Goal: Task Accomplishment & Management: Use online tool/utility

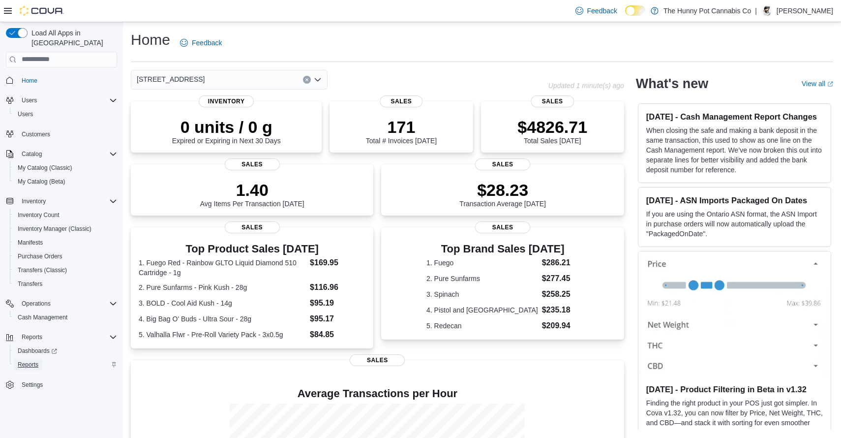
click at [33, 361] on span "Reports" at bounding box center [28, 365] width 21 height 8
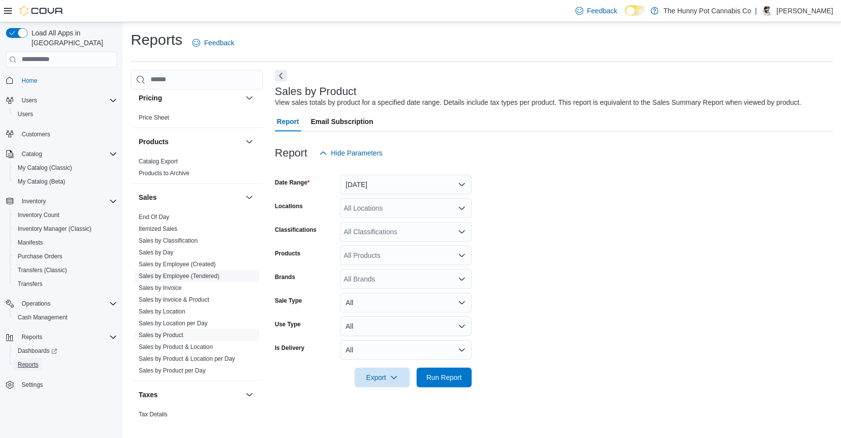
scroll to position [473, 0]
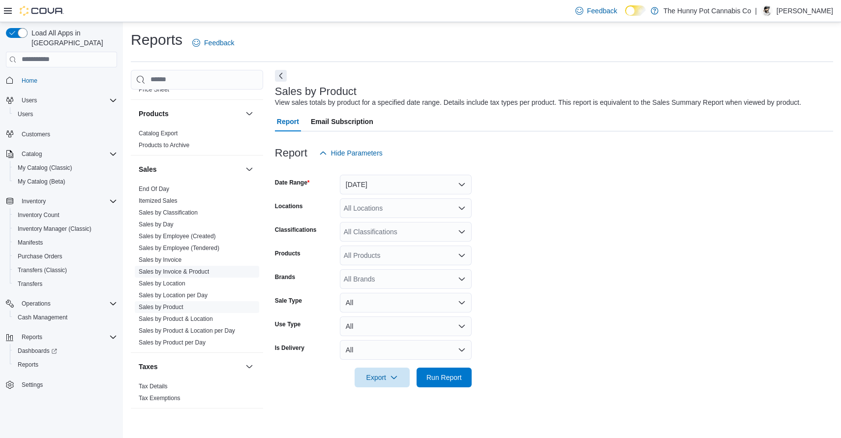
click at [204, 268] on link "Sales by Invoice & Product" at bounding box center [174, 271] width 70 height 7
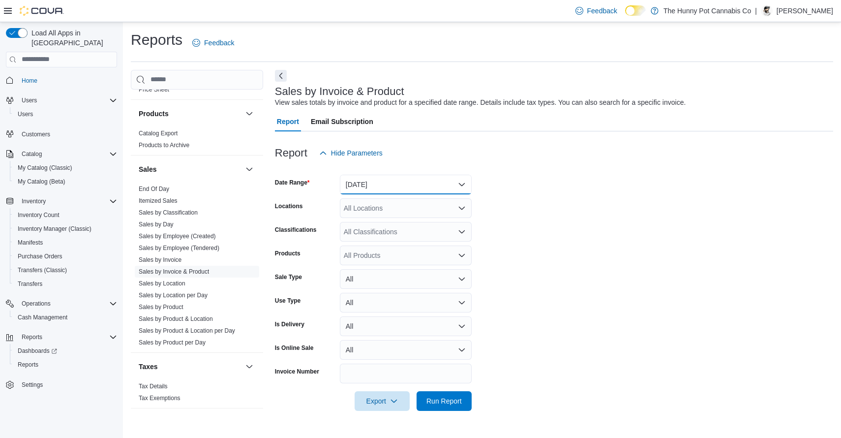
click at [408, 189] on button "[DATE]" at bounding box center [406, 185] width 132 height 20
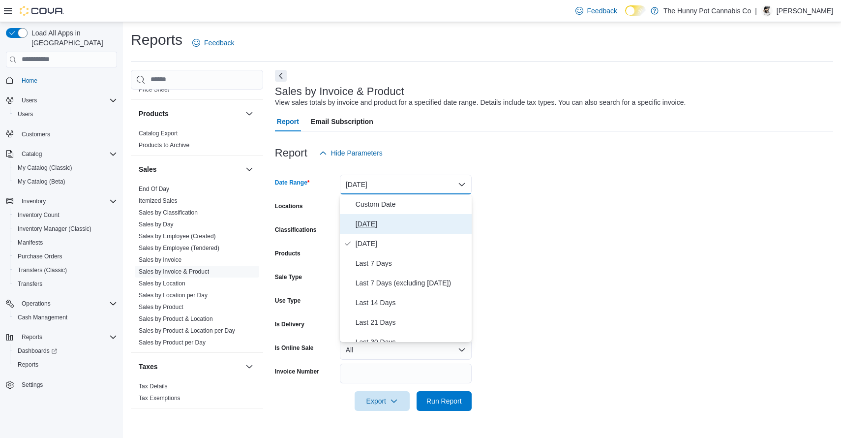
click at [374, 218] on span "[DATE]" at bounding box center [412, 224] width 112 height 12
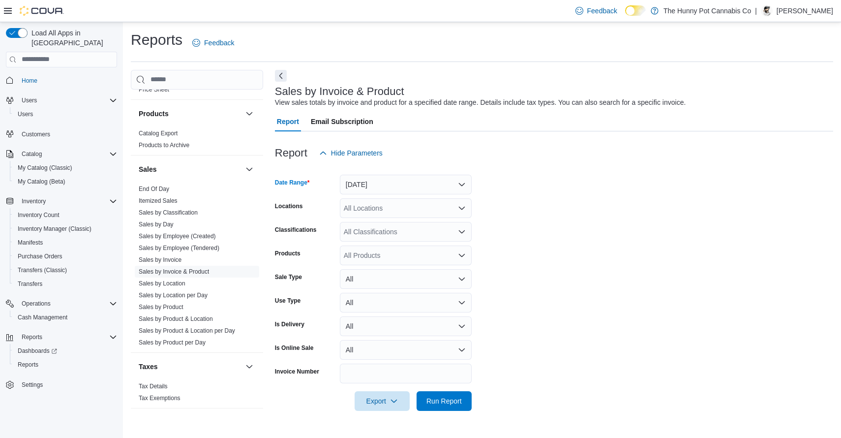
click at [394, 217] on div "All Locations" at bounding box center [406, 208] width 132 height 20
type input "****"
click at [409, 228] on span "[STREET_ADDRESS]" at bounding box center [400, 225] width 68 height 10
click at [538, 203] on form "Date Range [DATE] Locations [STREET_ADDRESS] Classifications All Classification…" at bounding box center [554, 287] width 558 height 248
click at [381, 257] on div "All Products" at bounding box center [406, 255] width 132 height 20
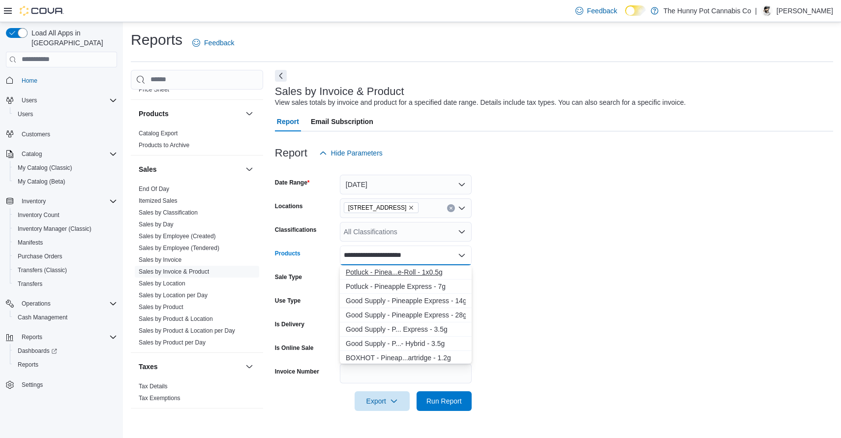
type input "**********"
click at [430, 274] on div "Potluck - Pinea...e-Roll - 1x0.5g" at bounding box center [406, 272] width 120 height 10
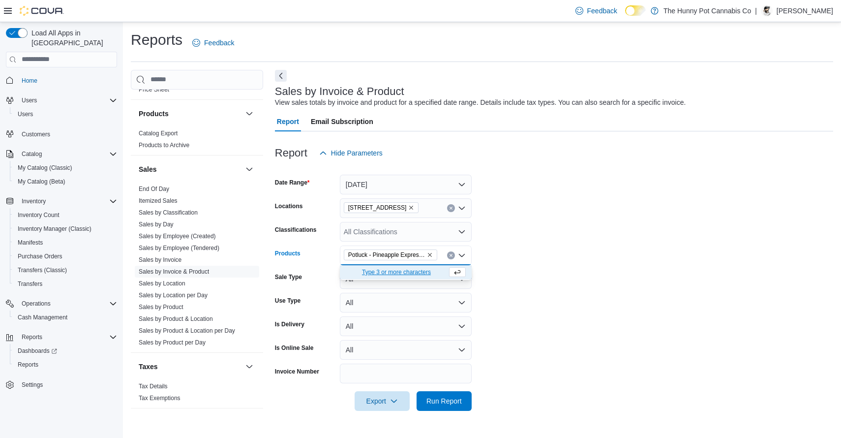
click at [521, 246] on form "Date Range [DATE] Locations [STREET_ADDRESS] Classifications All Classification…" at bounding box center [554, 287] width 558 height 248
click at [443, 403] on span "Run Report" at bounding box center [443, 400] width 35 height 10
